Goal: Information Seeking & Learning: Check status

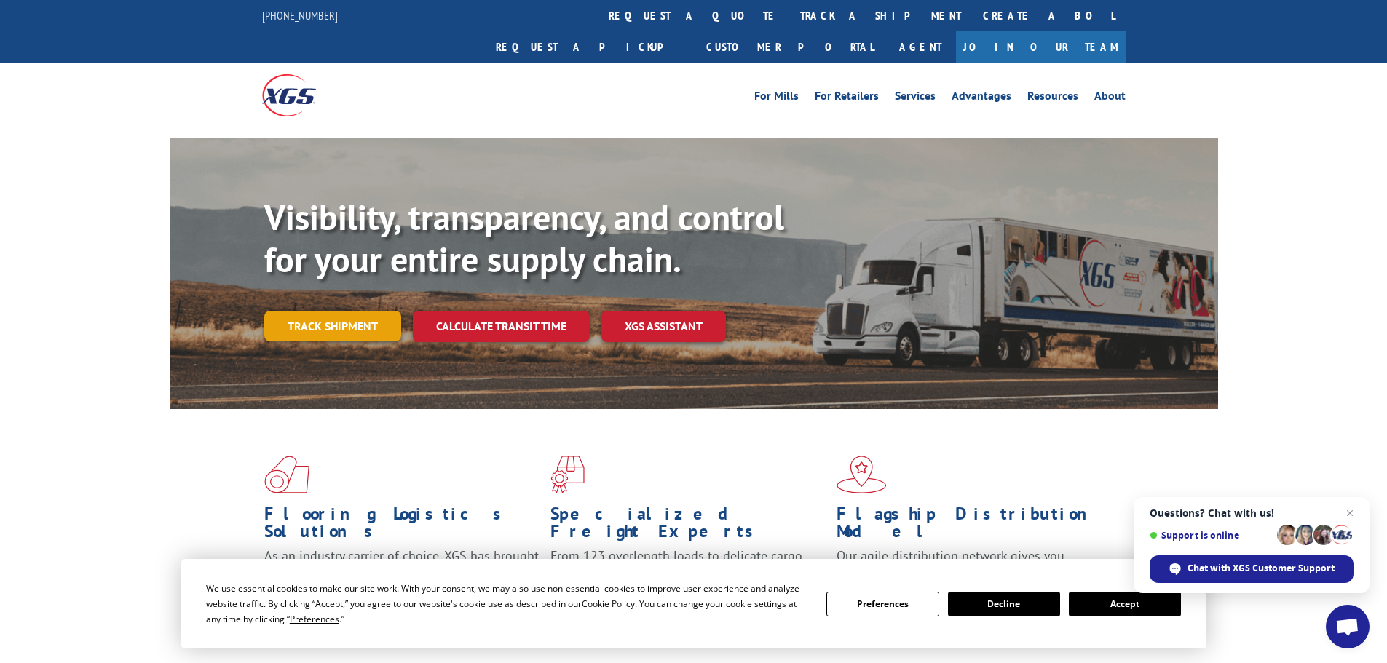
click at [341, 311] on link "Track shipment" at bounding box center [332, 326] width 137 height 31
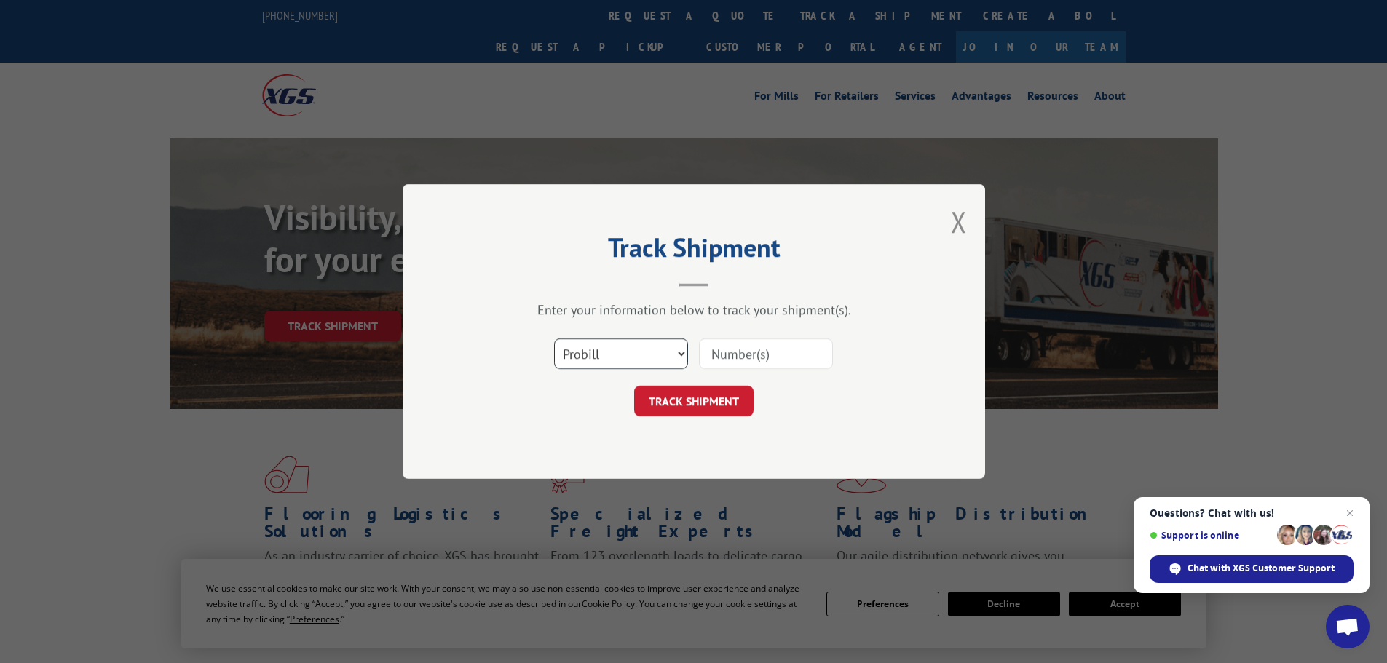
click at [585, 364] on select "Select category... Probill BOL PO" at bounding box center [621, 353] width 134 height 31
select select "bol"
click at [554, 338] on select "Select category... Probill BOL PO" at bounding box center [621, 353] width 134 height 31
click at [726, 346] on input at bounding box center [766, 353] width 134 height 31
paste input "453898"
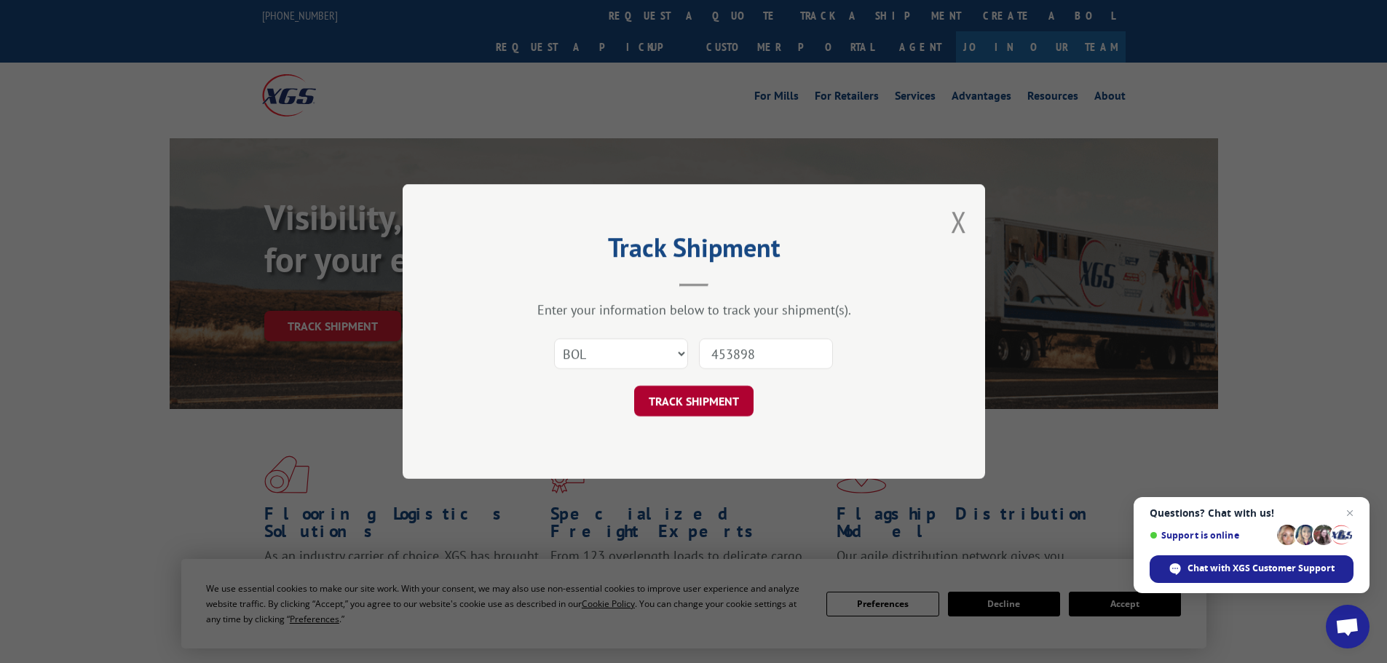
type input "453898"
click at [663, 411] on button "TRACK SHIPMENT" at bounding box center [693, 401] width 119 height 31
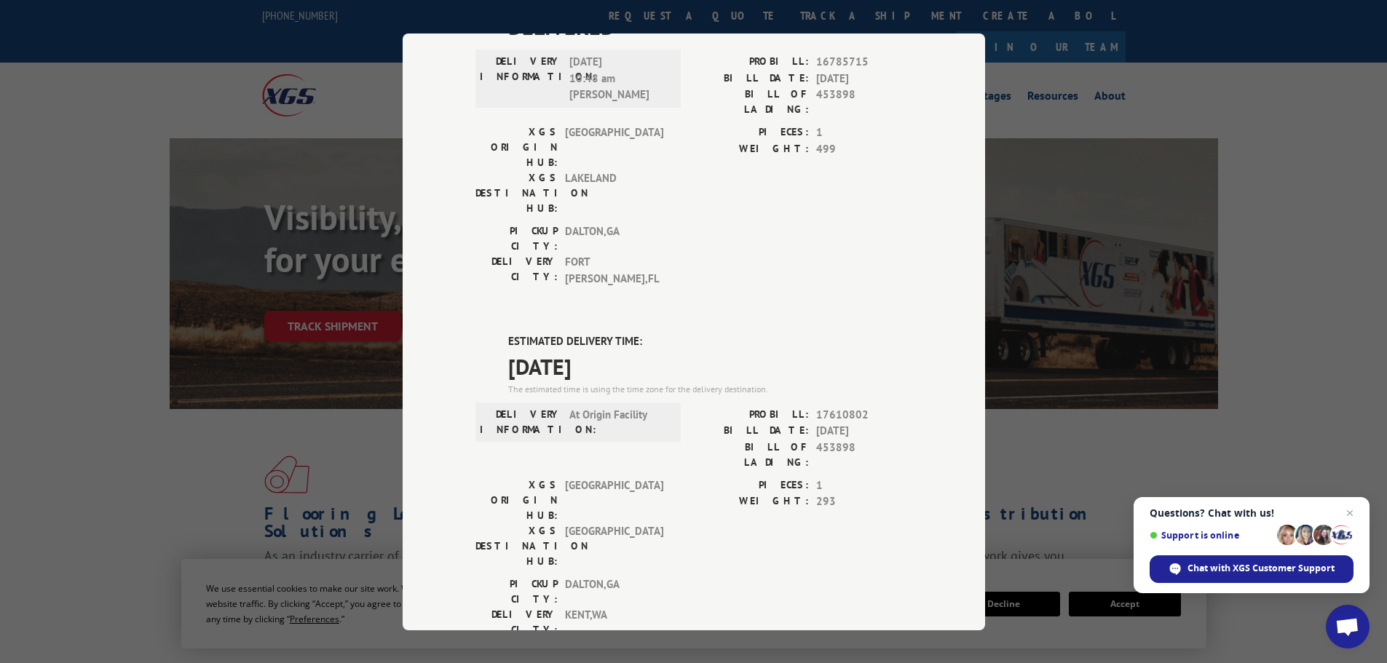
scroll to position [534, 0]
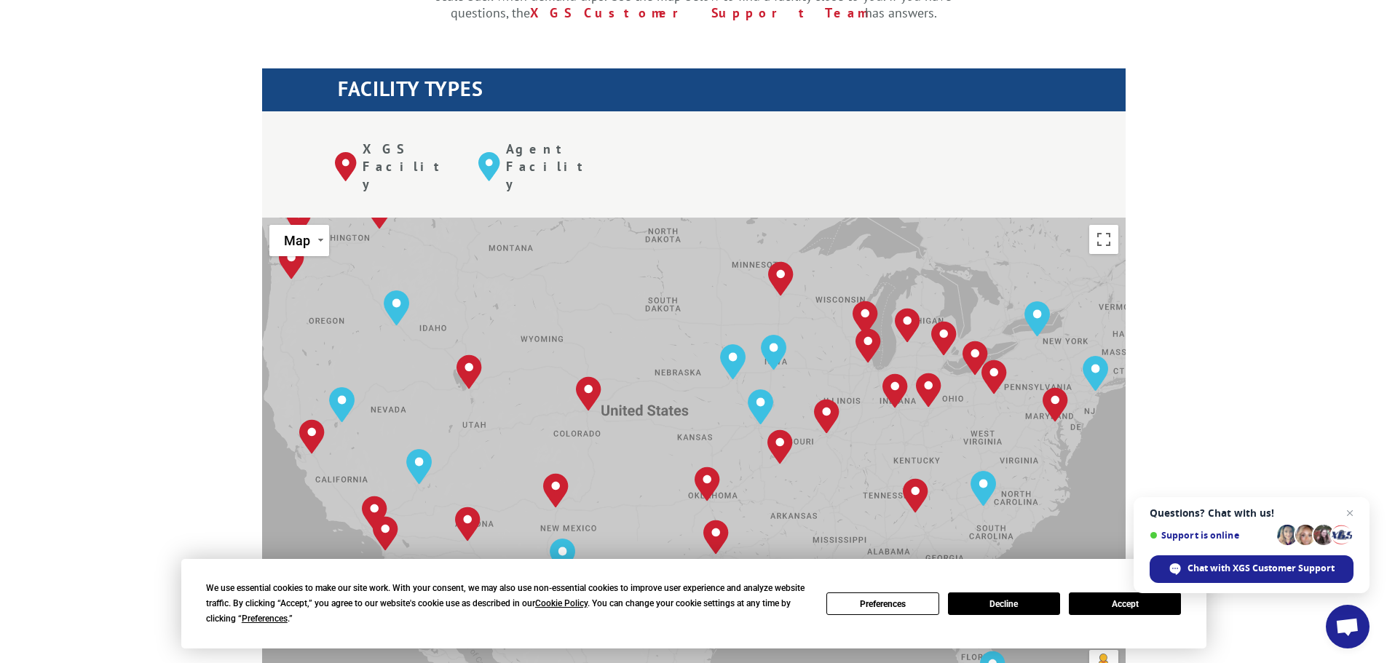
scroll to position [509, 0]
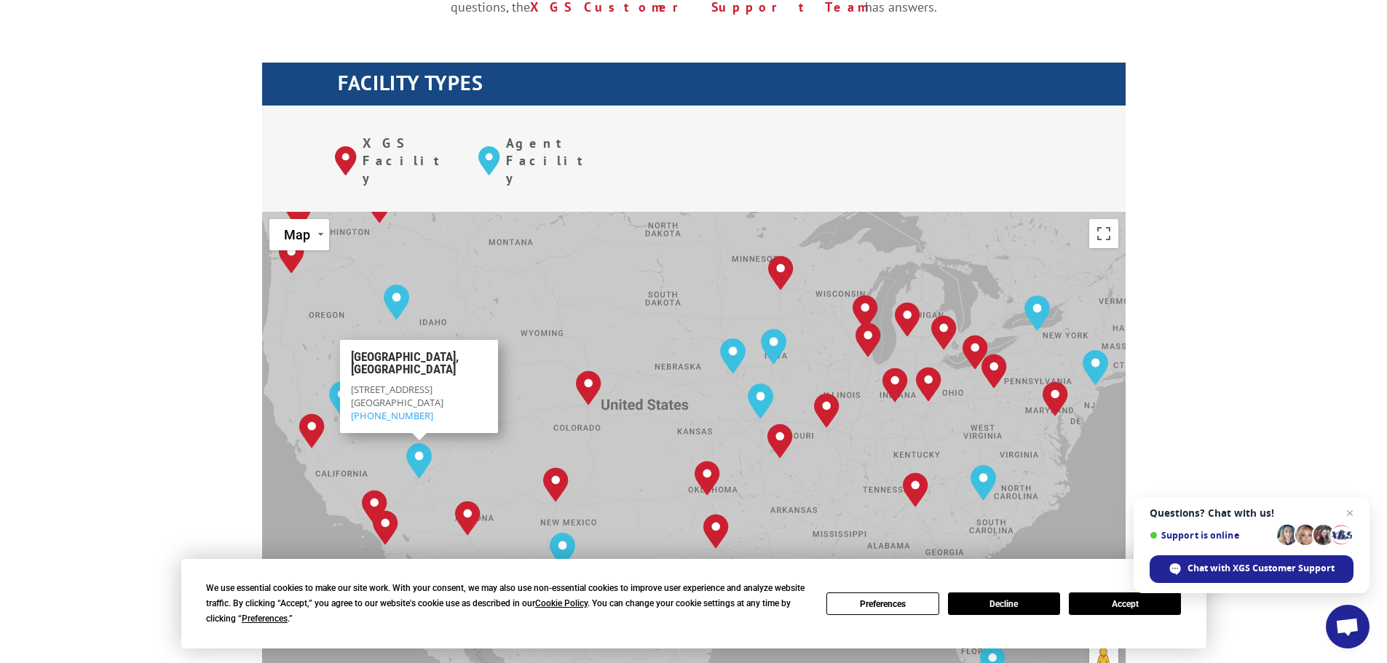
drag, startPoint x: 367, startPoint y: 357, endPoint x: 527, endPoint y: 503, distance: 216.4
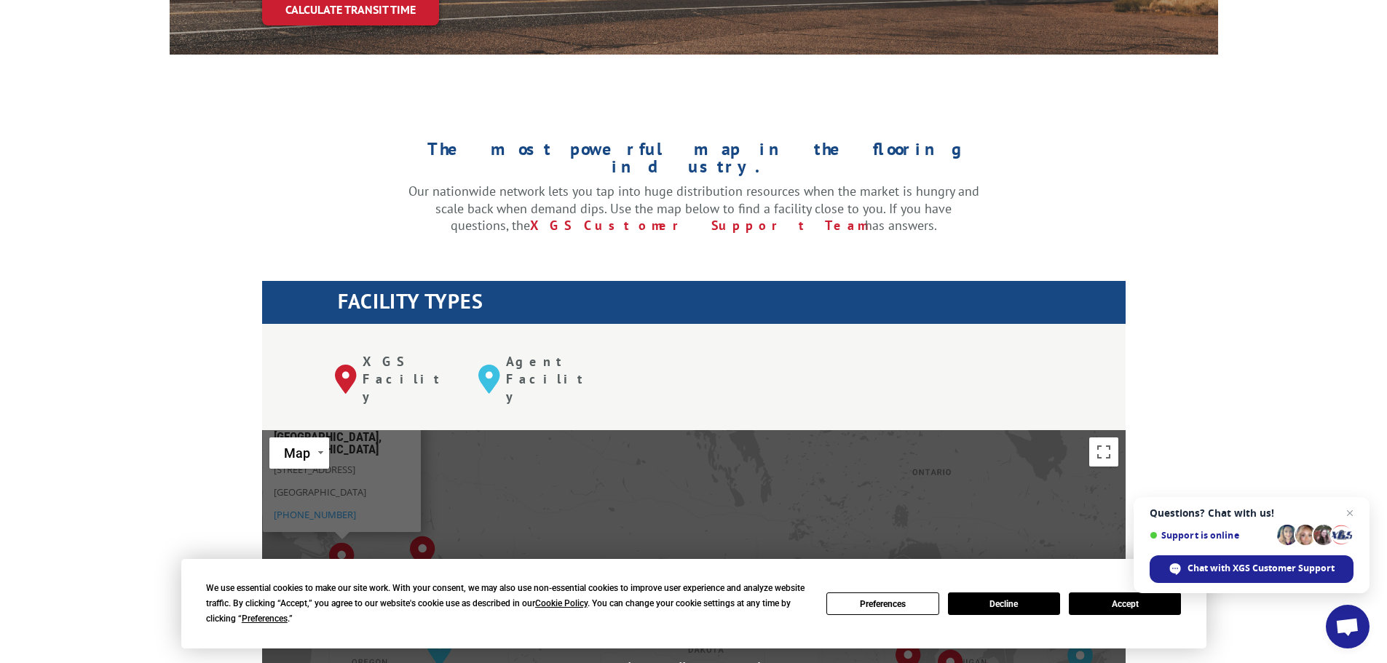
scroll to position [364, 0]
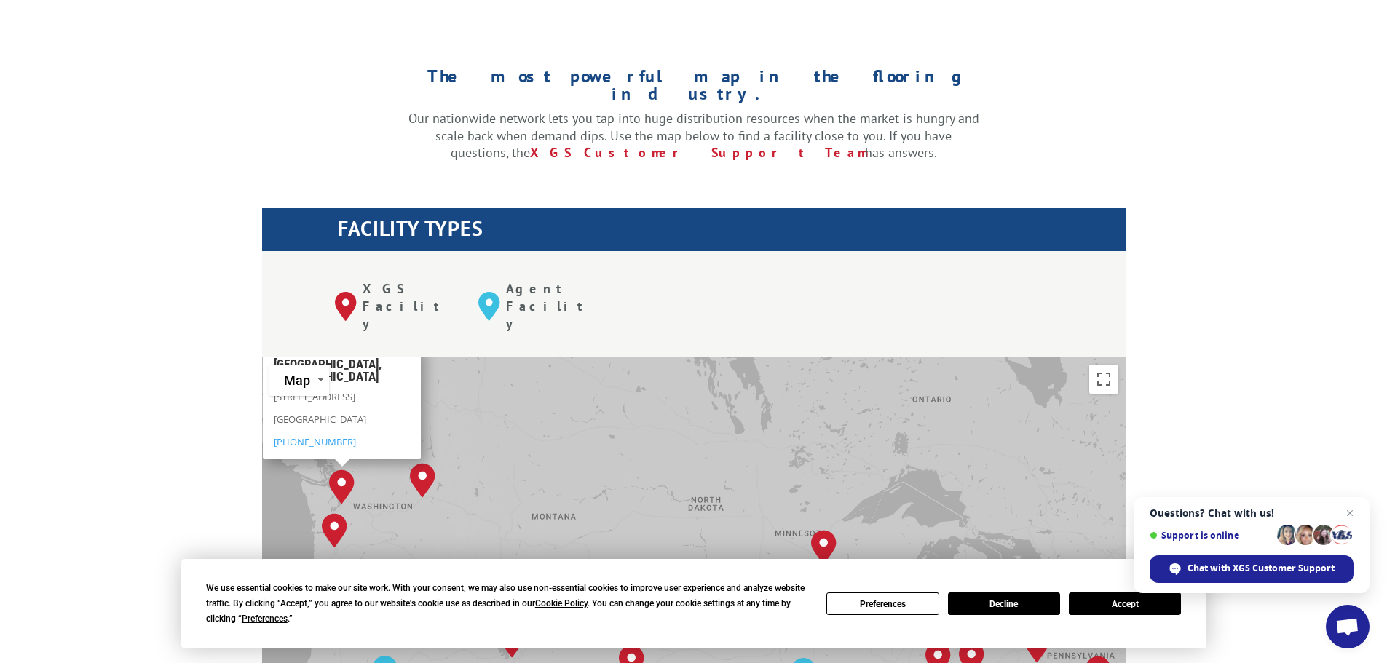
click at [354, 389] on p "[STREET_ADDRESS]" at bounding box center [342, 400] width 136 height 23
click at [317, 365] on button "Map" at bounding box center [299, 380] width 60 height 31
click at [379, 389] on p "[STREET_ADDRESS]" at bounding box center [342, 400] width 136 height 23
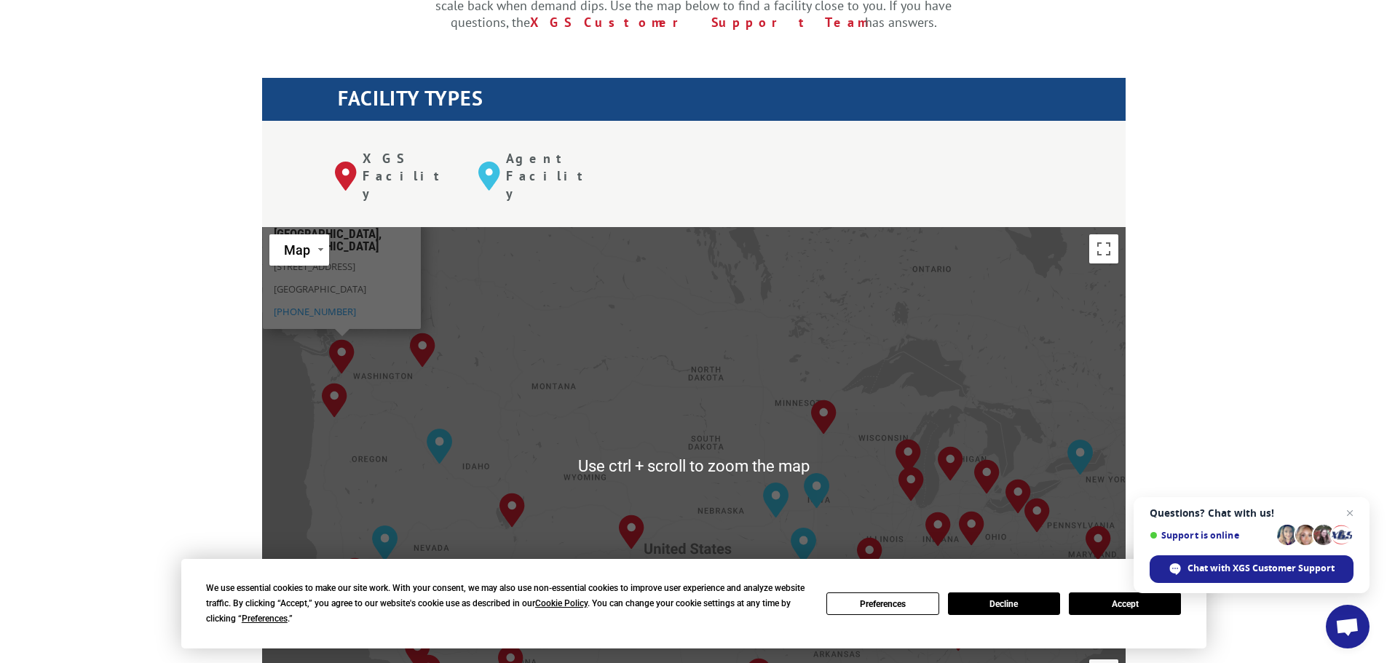
scroll to position [509, 0]
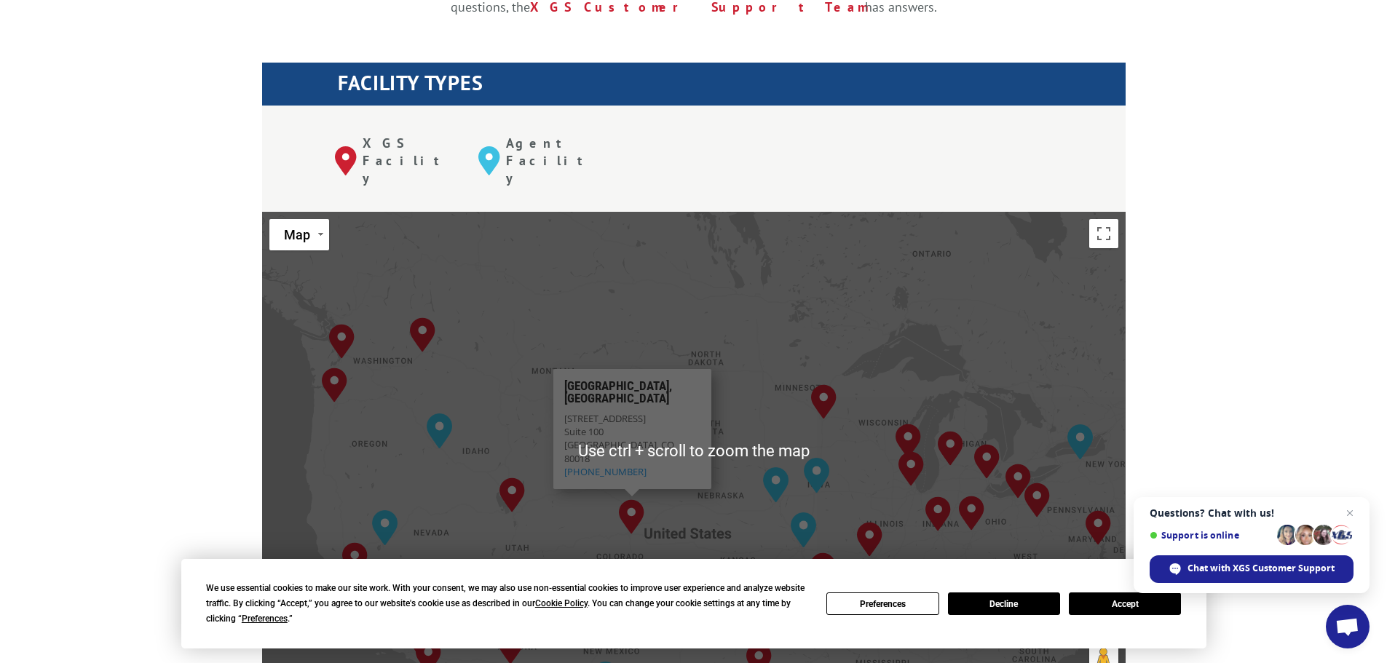
click at [1155, 598] on button "Accept" at bounding box center [1124, 603] width 112 height 23
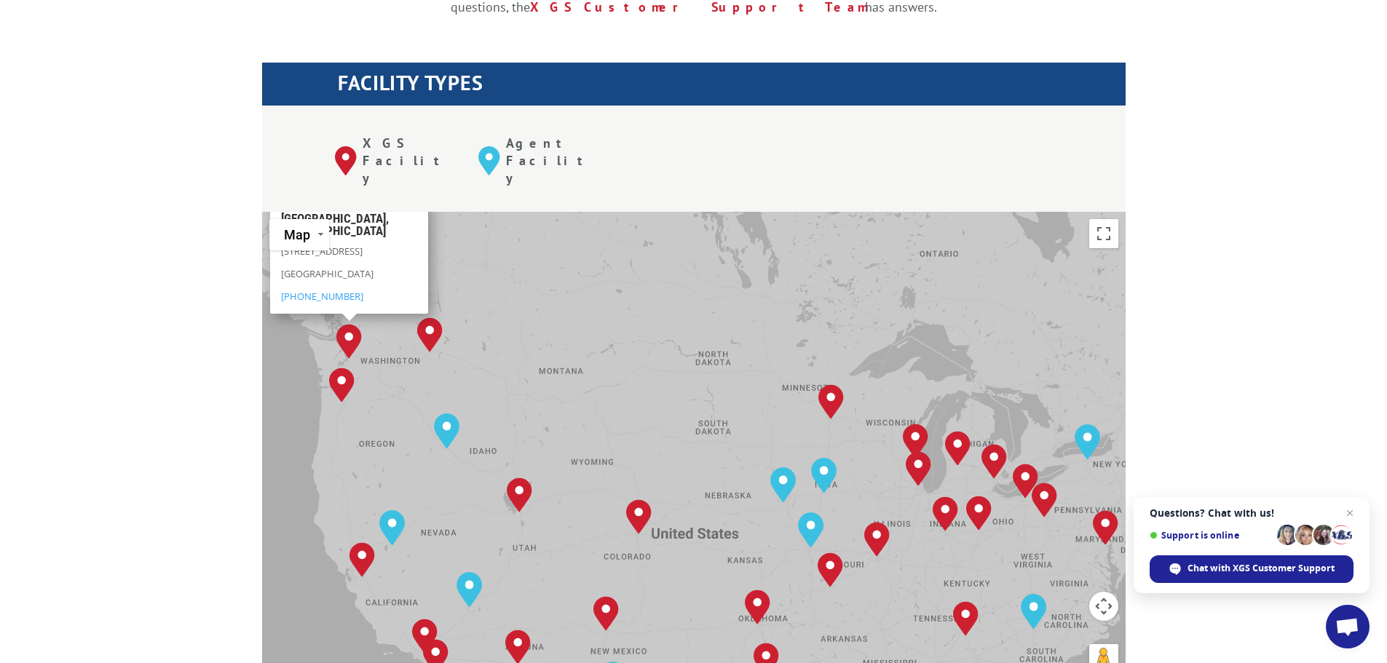
click at [349, 318] on img "Kent, WA" at bounding box center [348, 341] width 37 height 47
click at [328, 266] on p "Kent, WA 98032" at bounding box center [349, 277] width 136 height 23
click at [356, 244] on p "6111 South 228th St" at bounding box center [349, 255] width 136 height 23
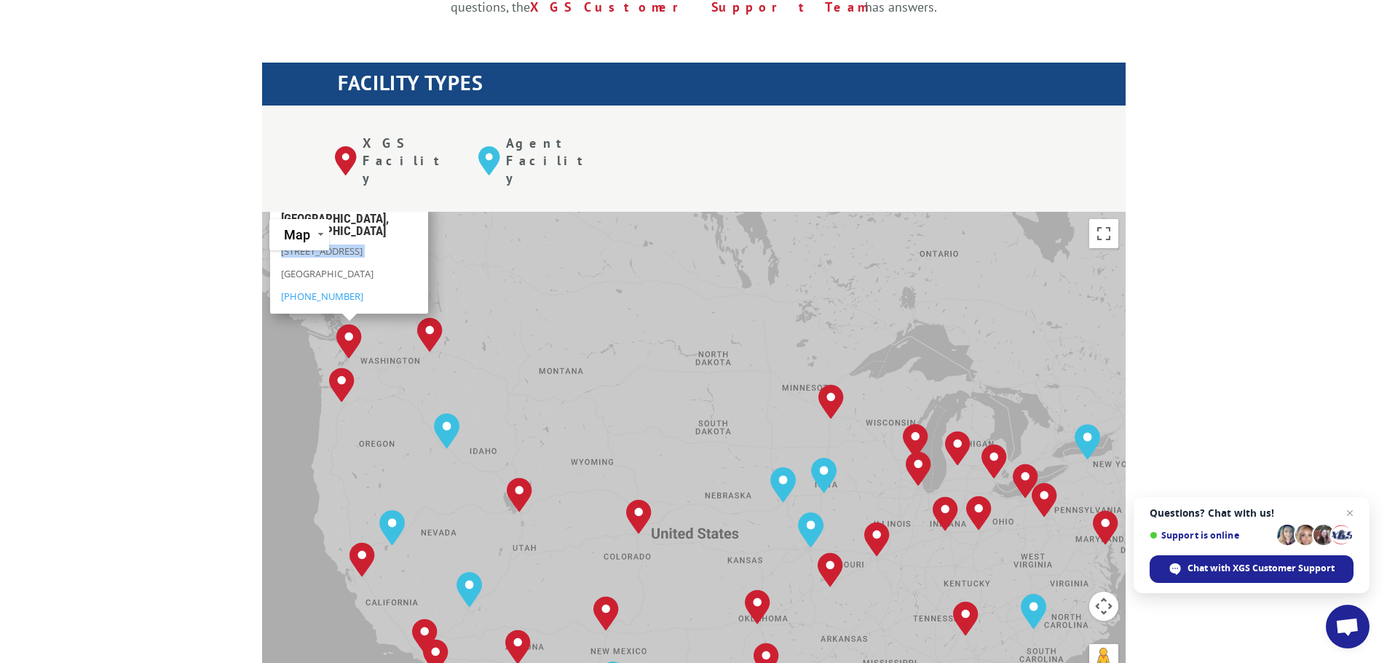
click at [356, 244] on p "6111 South 228th St" at bounding box center [349, 255] width 136 height 23
copy div "6111 South 228th St"
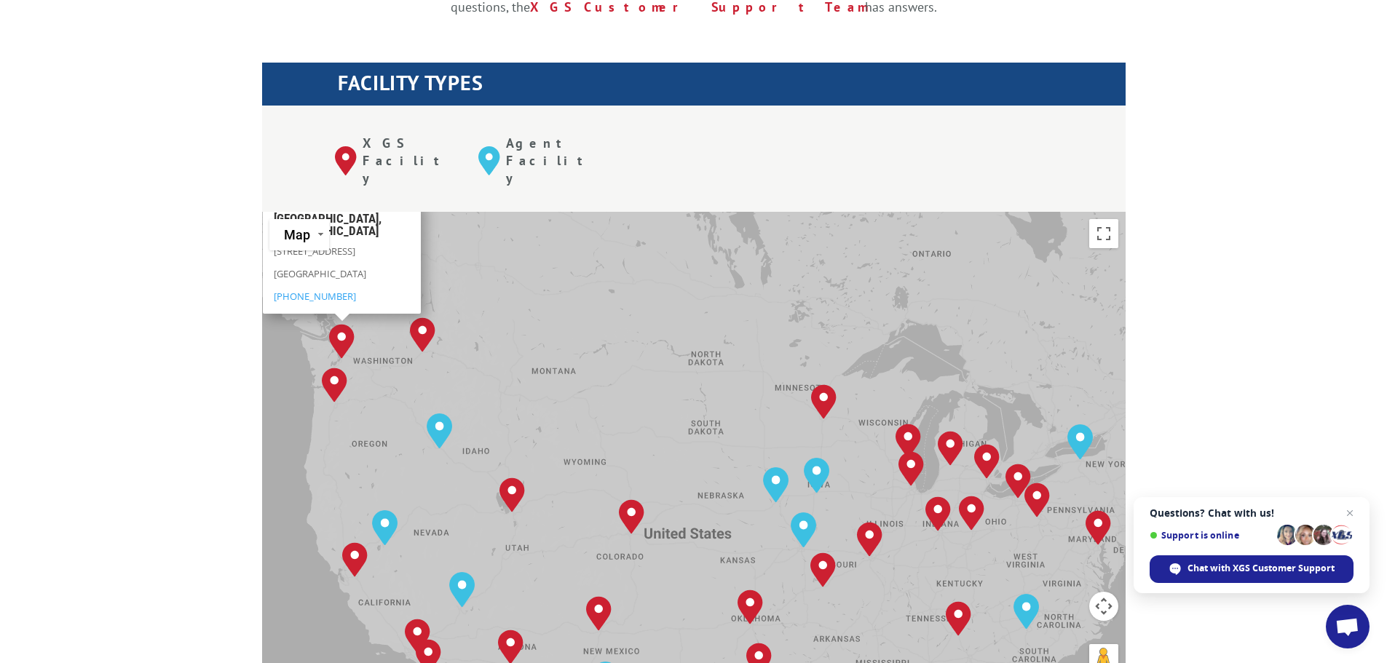
click at [354, 266] on p "Kent, WA 98032" at bounding box center [342, 277] width 136 height 23
drag, startPoint x: 343, startPoint y: 228, endPoint x: 265, endPoint y: 197, distance: 83.9
click at [265, 201] on div "Kent, WA 6111 South 228th St Kent, WA 98032 (253) 856-8888" at bounding box center [342, 257] width 158 height 113
copy div "Kent, WA 98032 (253) 856-8888"
